Goal: Task Accomplishment & Management: Complete application form

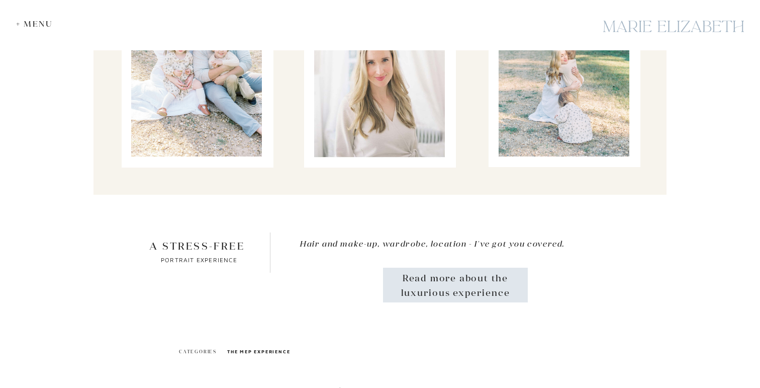
scroll to position [5160, 0]
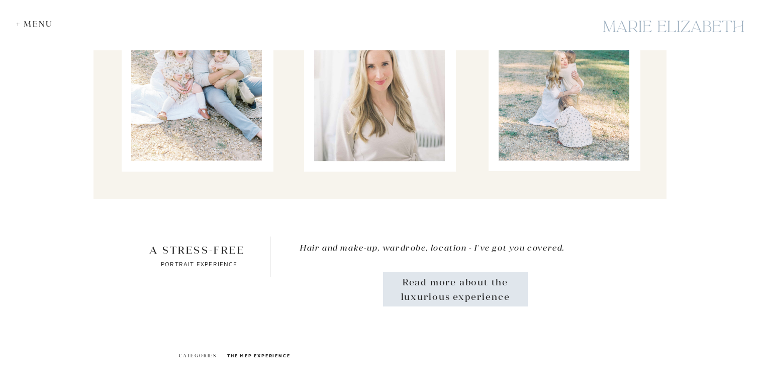
click at [30, 24] on div "+ Menu" at bounding box center [37, 24] width 42 height 10
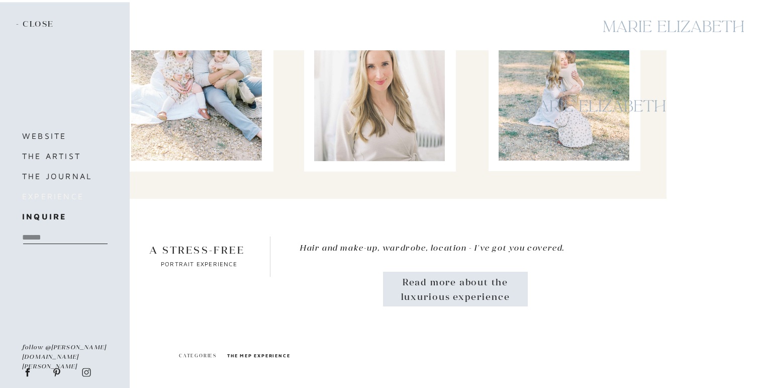
click at [53, 195] on h3 "experience" at bounding box center [70, 196] width 97 height 14
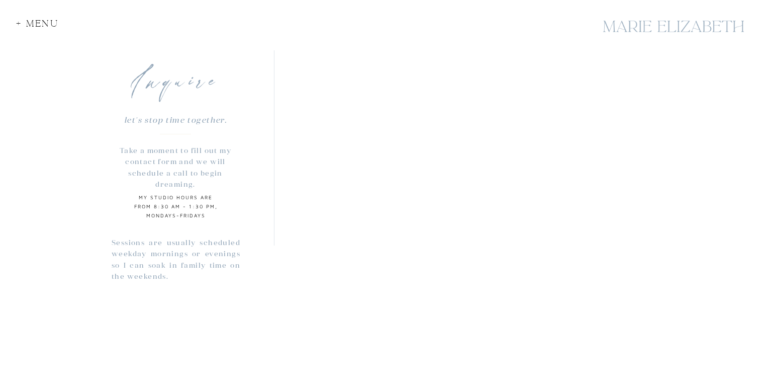
scroll to position [781, 0]
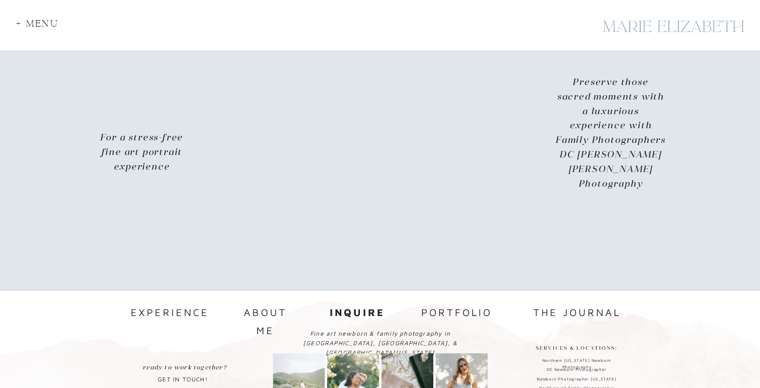
scroll to position [1369, 0]
